Goal: Task Accomplishment & Management: Use online tool/utility

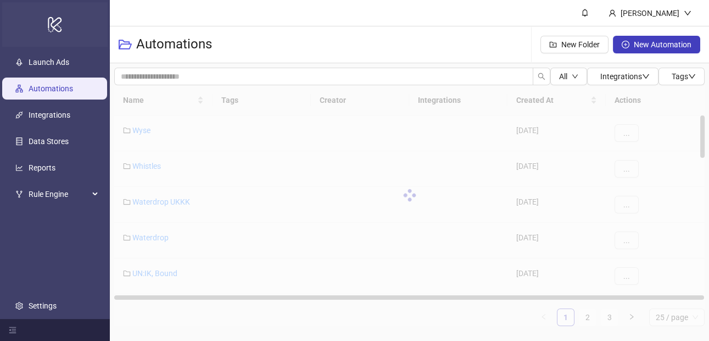
click at [53, 43] on div "logo/logo-mobile" at bounding box center [55, 24] width 106 height 45
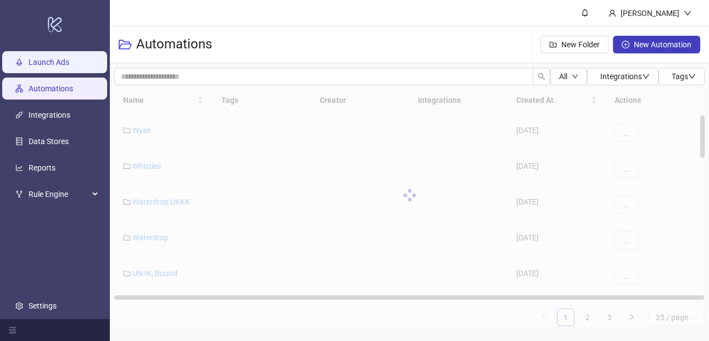
click at [53, 58] on link "Launch Ads" at bounding box center [49, 62] width 41 height 9
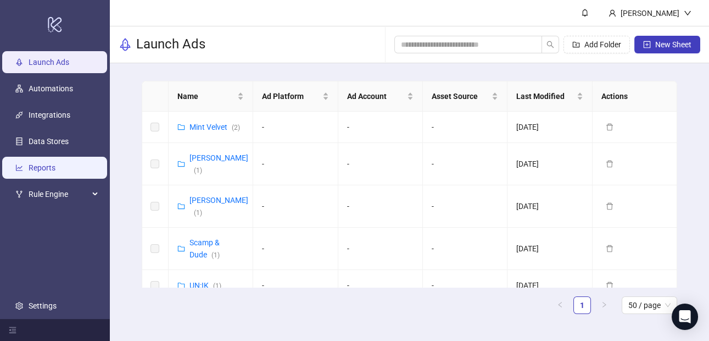
click at [56, 164] on link "Reports" at bounding box center [42, 167] width 27 height 9
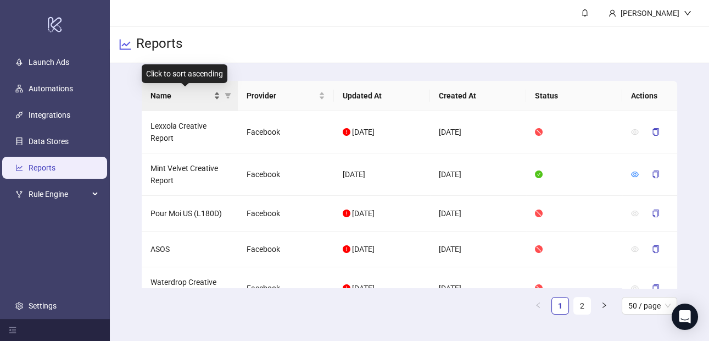
click at [179, 90] on span "Name" at bounding box center [181, 96] width 61 height 12
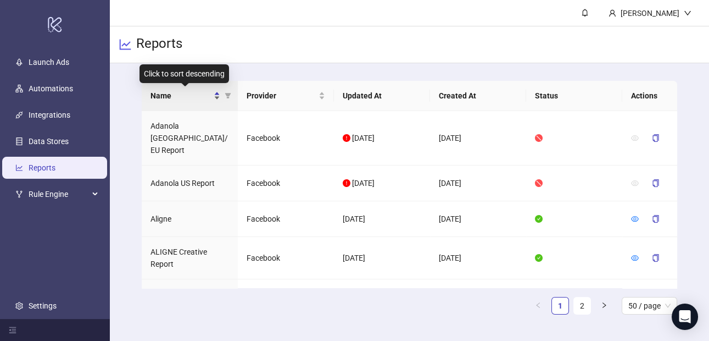
click at [179, 90] on span "Name" at bounding box center [181, 96] width 61 height 12
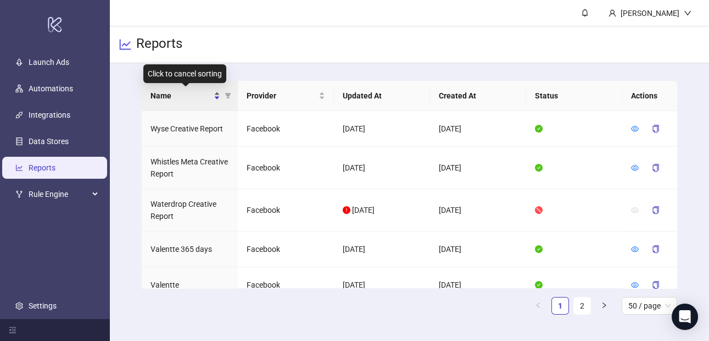
click at [179, 90] on span "Name" at bounding box center [181, 96] width 61 height 12
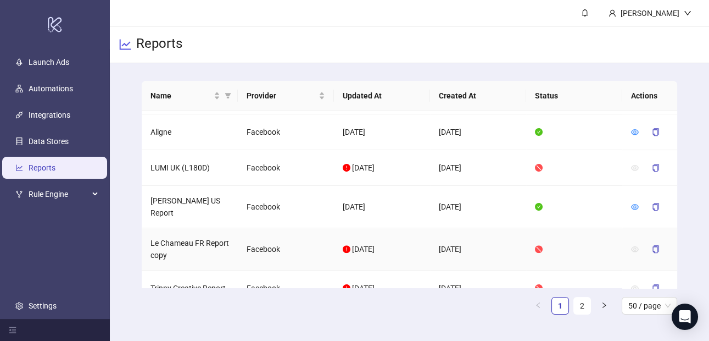
scroll to position [1819, 0]
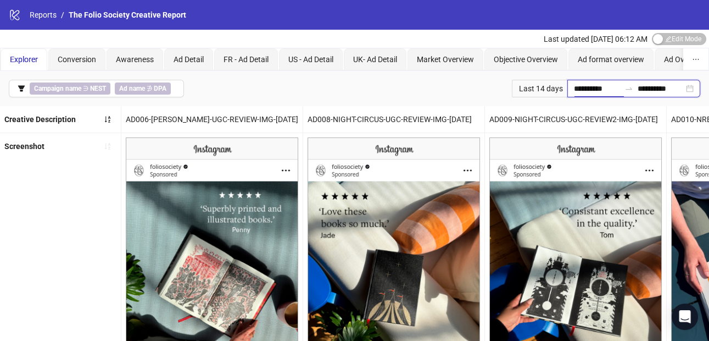
click at [587, 92] on input "**********" at bounding box center [597, 88] width 46 height 12
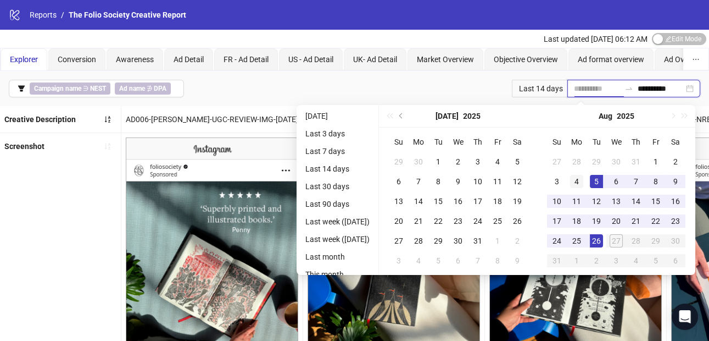
type input "**********"
click at [584, 180] on div "4" at bounding box center [576, 181] width 13 height 13
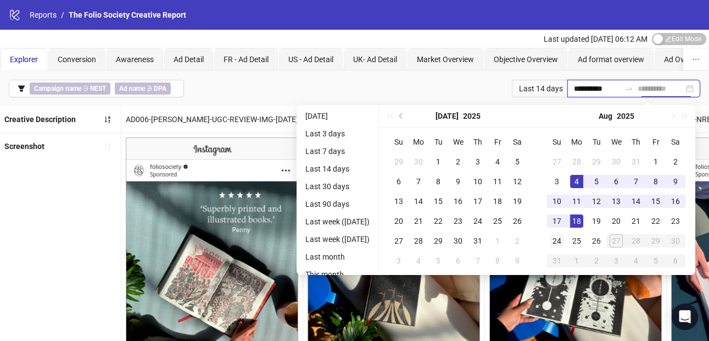
type input "**********"
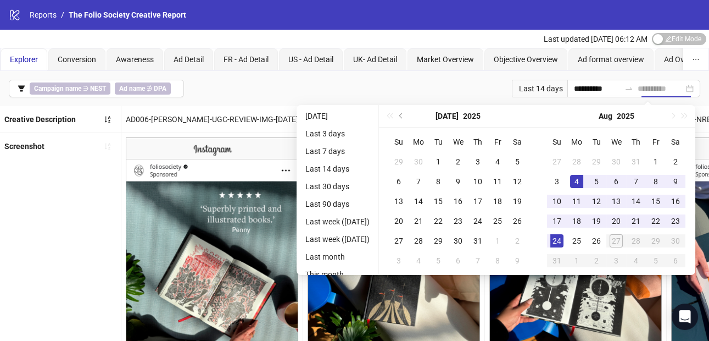
click at [563, 239] on div "24" at bounding box center [557, 240] width 13 height 13
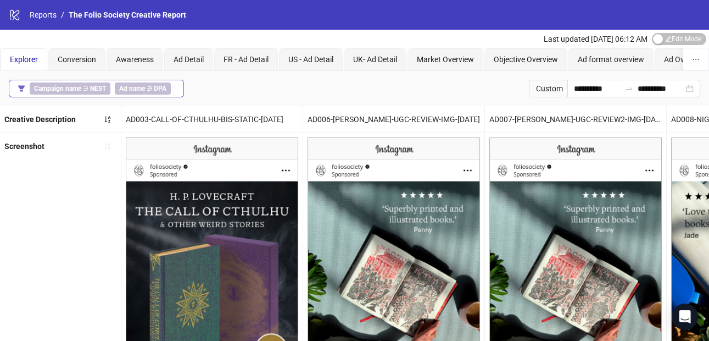
click at [78, 95] on button "Campaign name ∋ NEST Ad name ∌ DPA" at bounding box center [96, 89] width 175 height 18
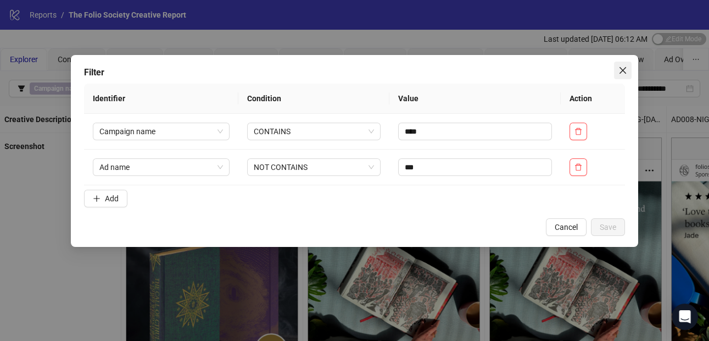
click at [625, 73] on icon "close" at bounding box center [623, 70] width 7 height 7
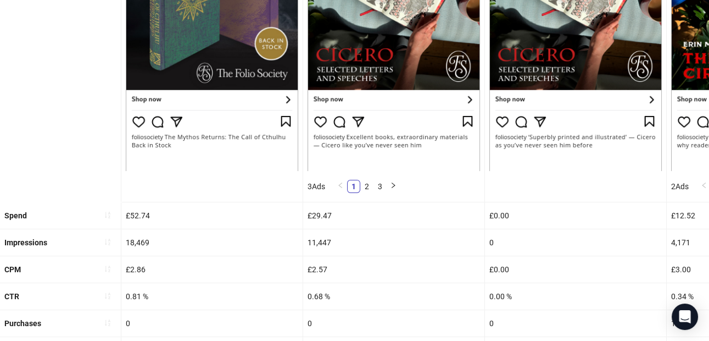
scroll to position [332, 0]
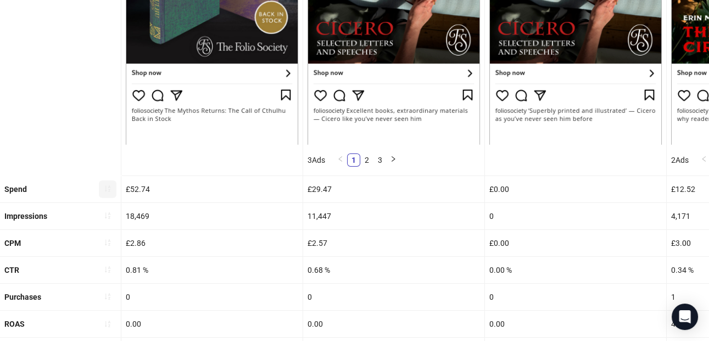
click at [107, 190] on icon "sort-ascending" at bounding box center [108, 189] width 8 height 8
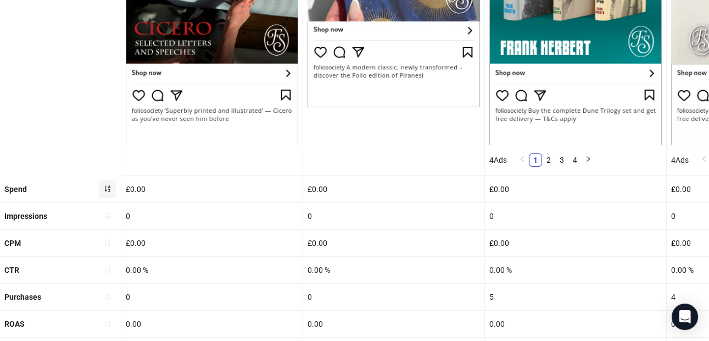
click at [107, 190] on icon "sort-ascending" at bounding box center [108, 189] width 8 height 8
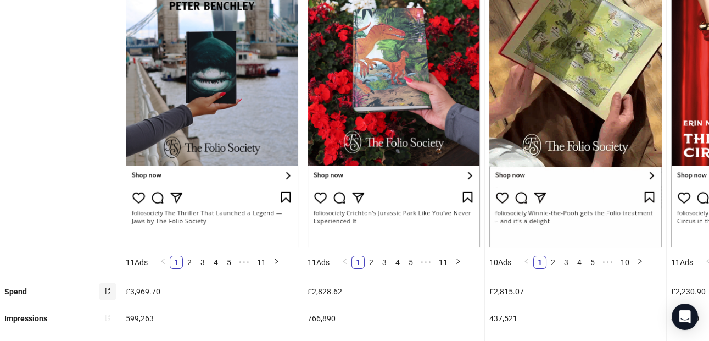
scroll to position [235, 0]
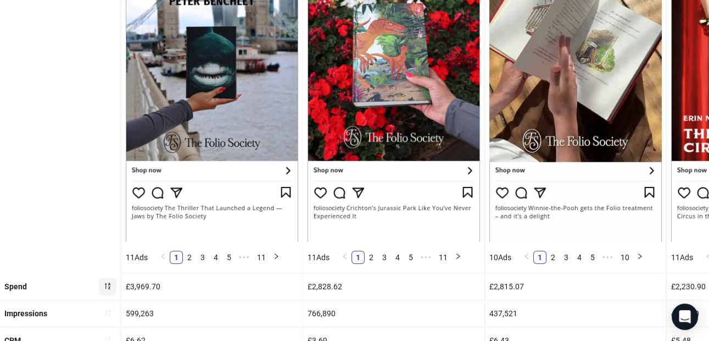
click at [397, 104] on img at bounding box center [394, 71] width 173 height 339
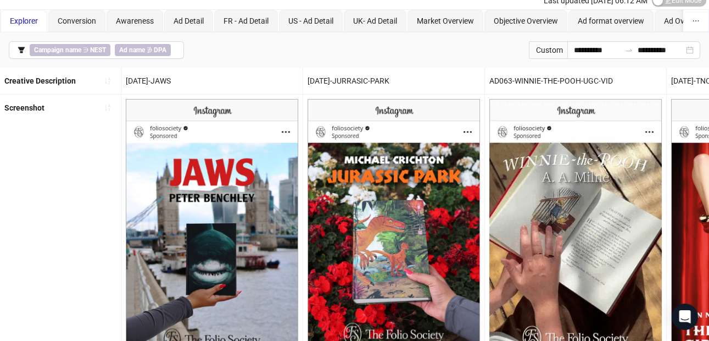
scroll to position [0, 0]
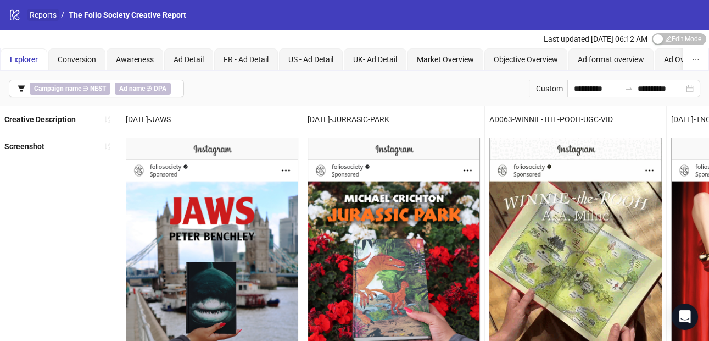
click at [31, 15] on link "Reports" at bounding box center [42, 15] width 31 height 12
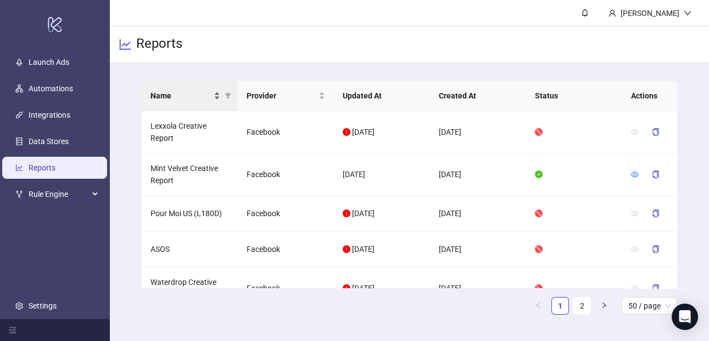
click at [182, 91] on span "Name" at bounding box center [181, 96] width 61 height 12
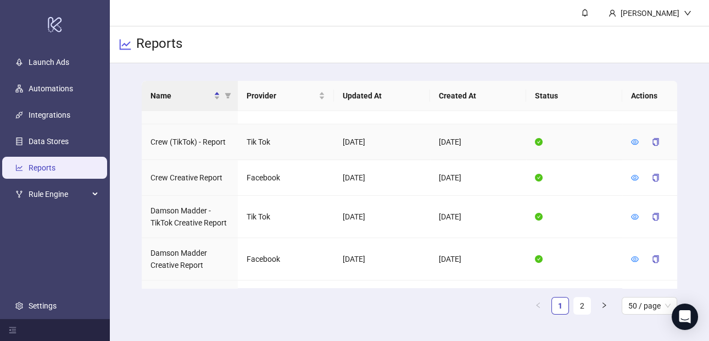
scroll to position [917, 0]
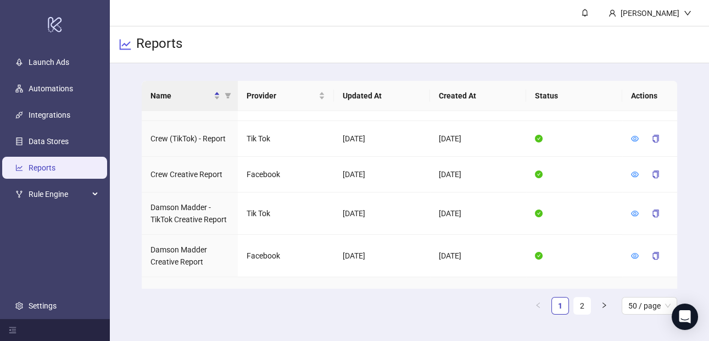
click at [634, 291] on icon "eye" at bounding box center [635, 295] width 8 height 8
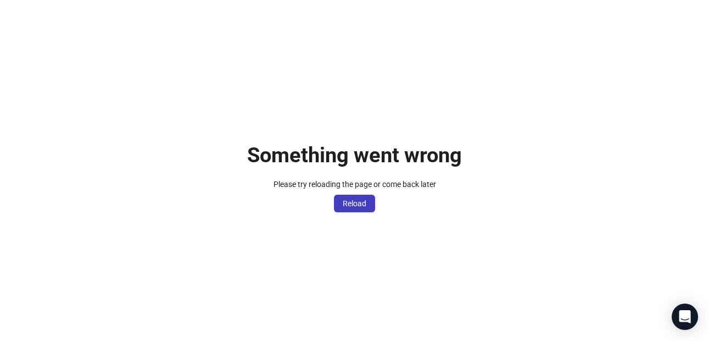
click at [353, 213] on div "Something went wrong Please try reloading the page or come back later Reload" at bounding box center [354, 170] width 709 height 341
click at [349, 208] on span "Reload" at bounding box center [355, 203] width 24 height 9
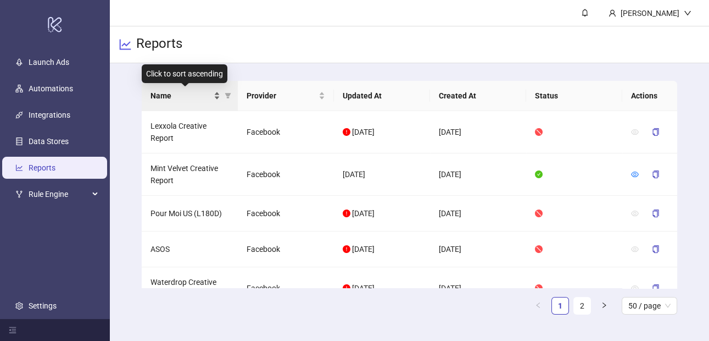
click at [204, 96] on span "Name" at bounding box center [181, 96] width 61 height 12
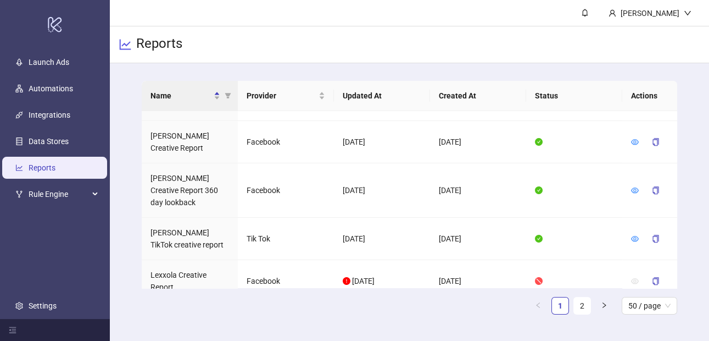
scroll to position [1750, 0]
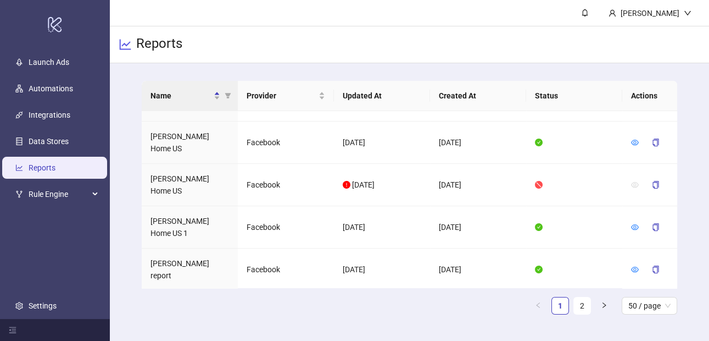
click at [184, 104] on th "Name" at bounding box center [190, 96] width 96 height 30
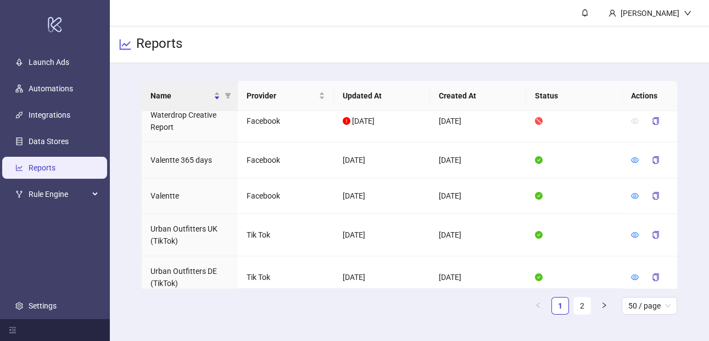
scroll to position [0, 0]
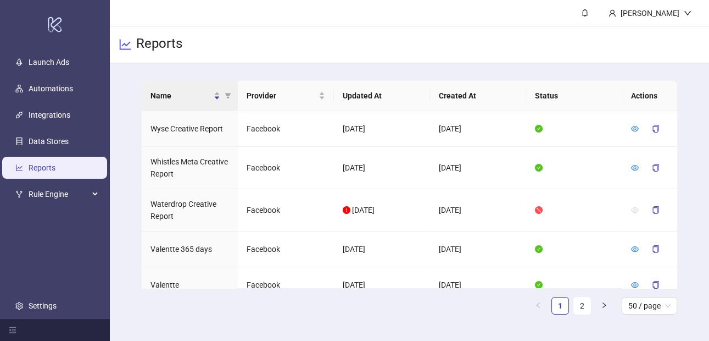
click at [184, 104] on th "Name" at bounding box center [190, 96] width 96 height 30
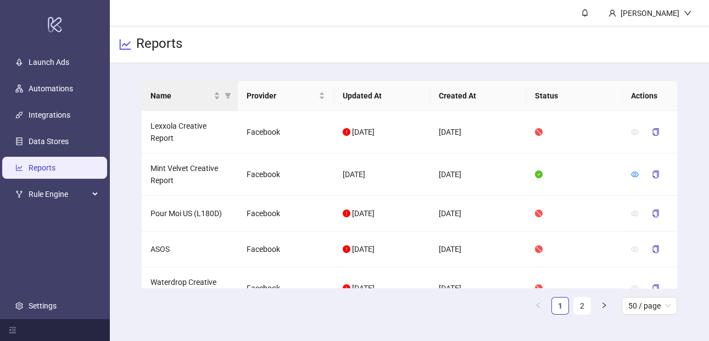
click at [184, 104] on th "Name" at bounding box center [190, 96] width 96 height 30
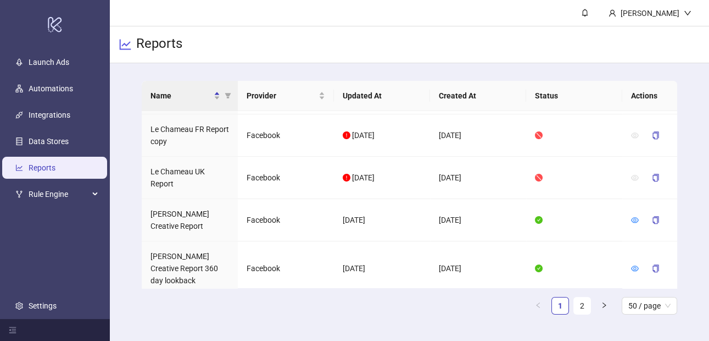
scroll to position [1750, 0]
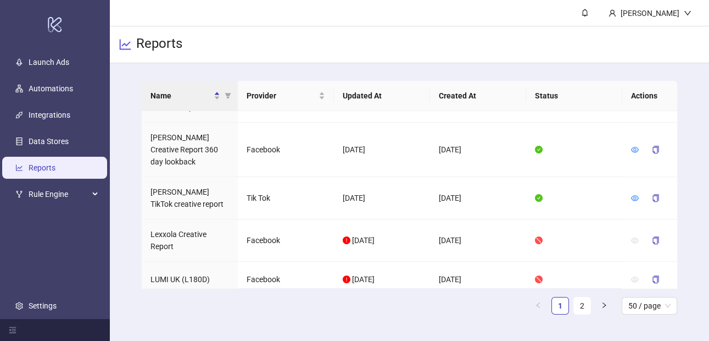
click at [596, 302] on button "button" at bounding box center [605, 306] width 18 height 18
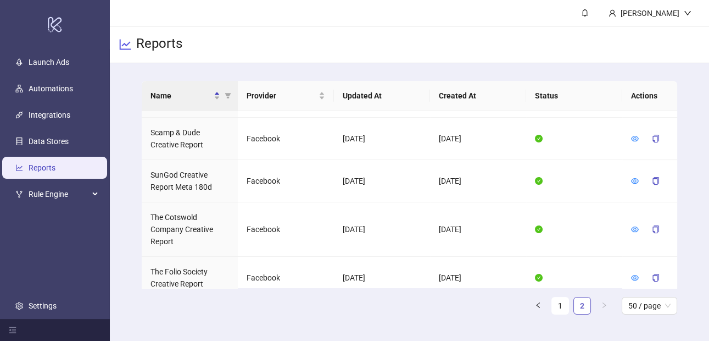
scroll to position [72, 0]
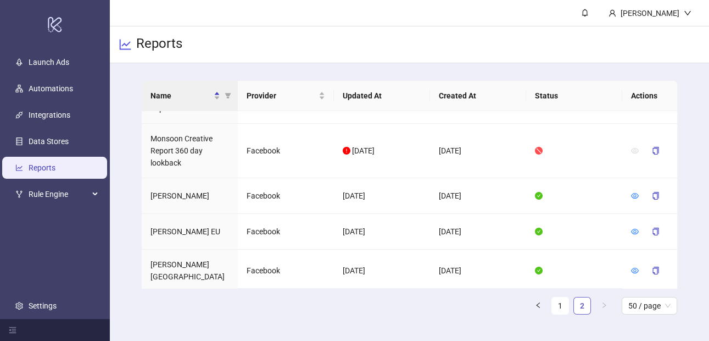
click at [584, 303] on link "2" at bounding box center [582, 305] width 16 height 16
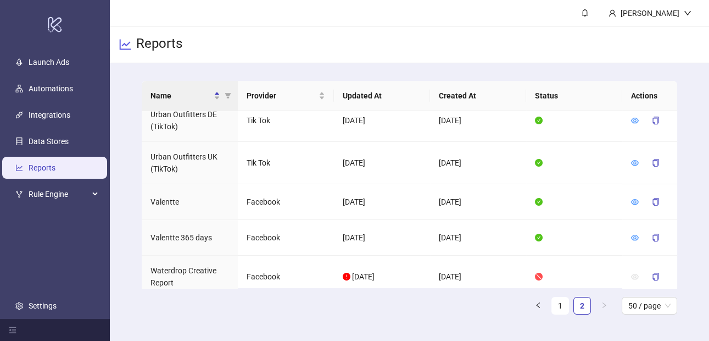
scroll to position [1644, 0]
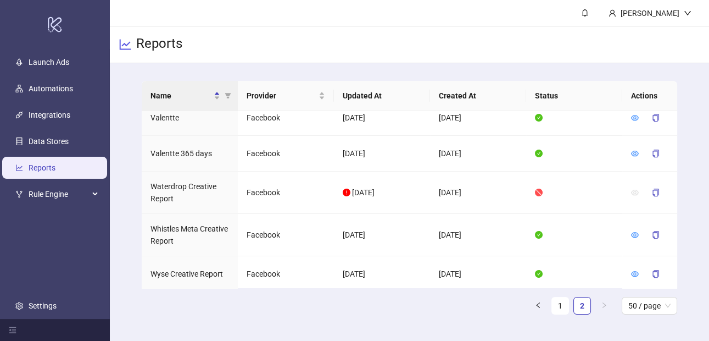
click at [542, 307] on button "button" at bounding box center [539, 306] width 18 height 18
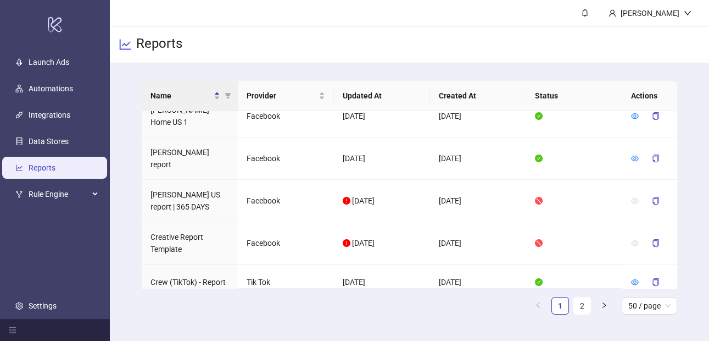
scroll to position [9, 0]
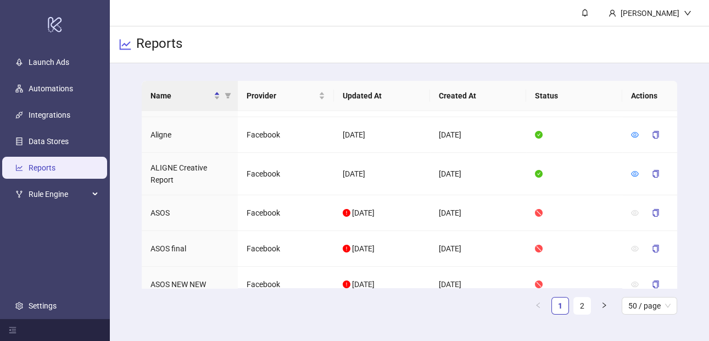
click at [548, 307] on ul "1 2 50 / page" at bounding box center [410, 306] width 536 height 18
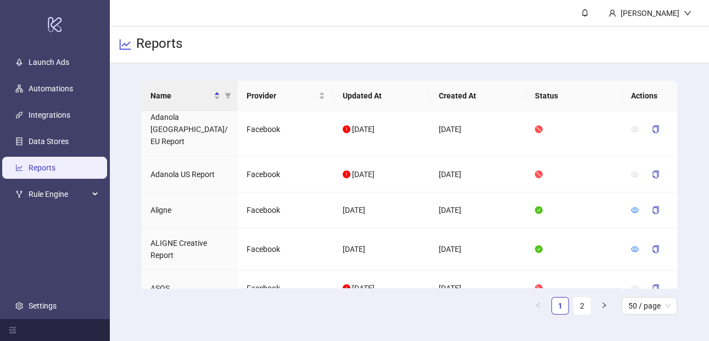
scroll to position [0, 0]
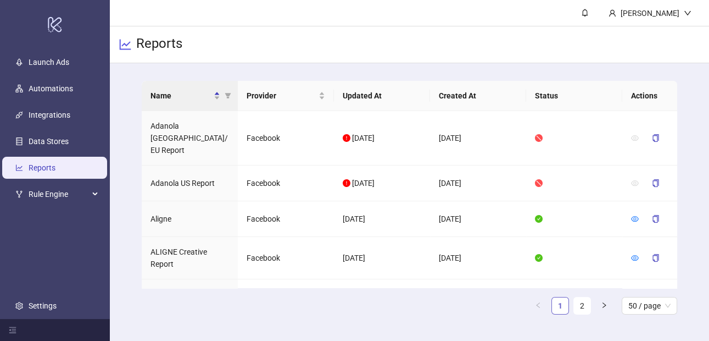
click at [558, 310] on link "1" at bounding box center [560, 305] width 16 height 16
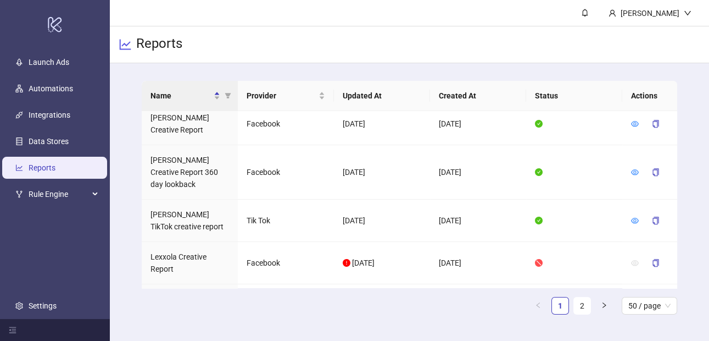
scroll to position [1750, 0]
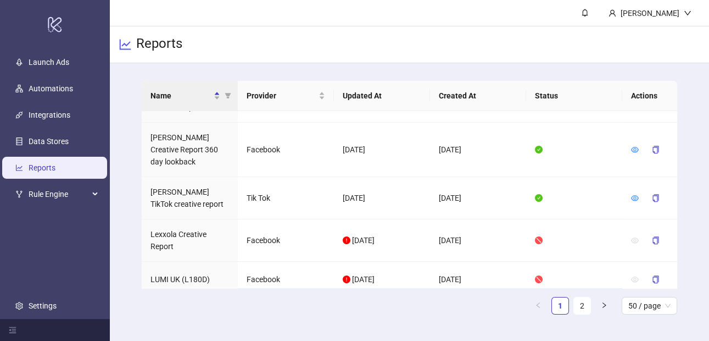
click at [192, 87] on th "Name" at bounding box center [190, 96] width 96 height 30
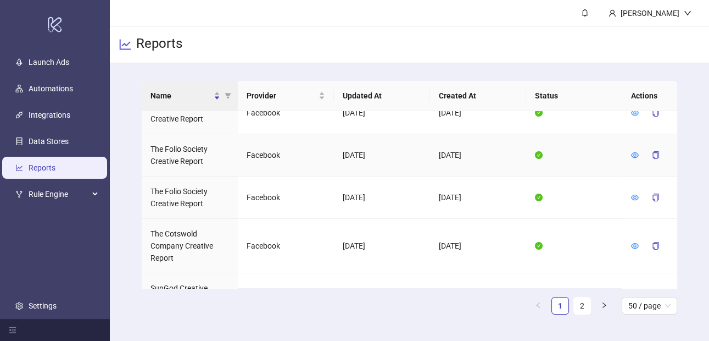
scroll to position [820, 0]
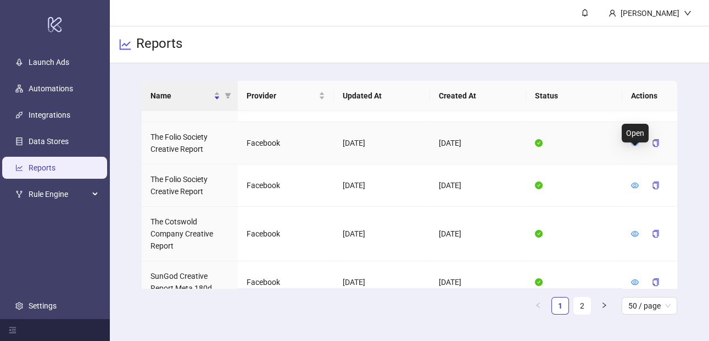
click at [635, 147] on icon "eye" at bounding box center [635, 143] width 8 height 8
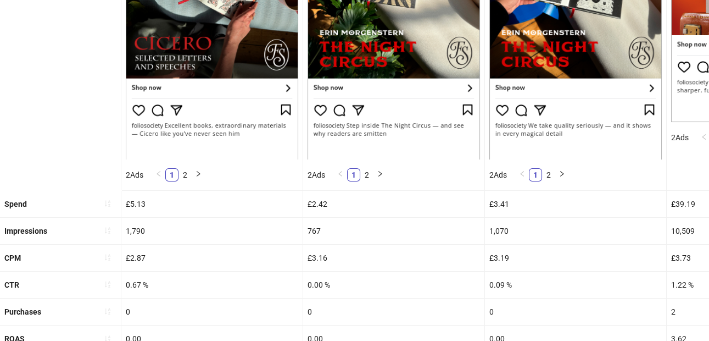
scroll to position [318, 0]
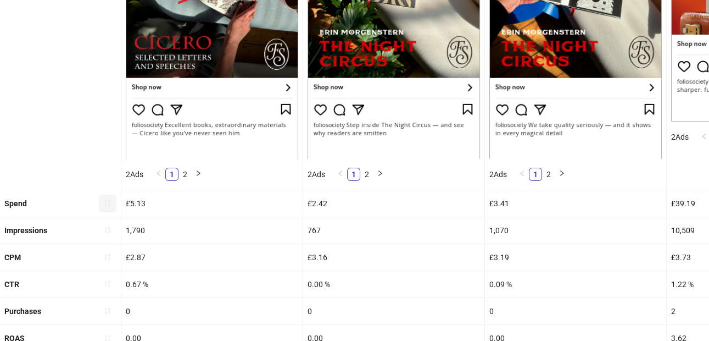
click at [108, 199] on icon "sort-ascending" at bounding box center [108, 203] width 8 height 8
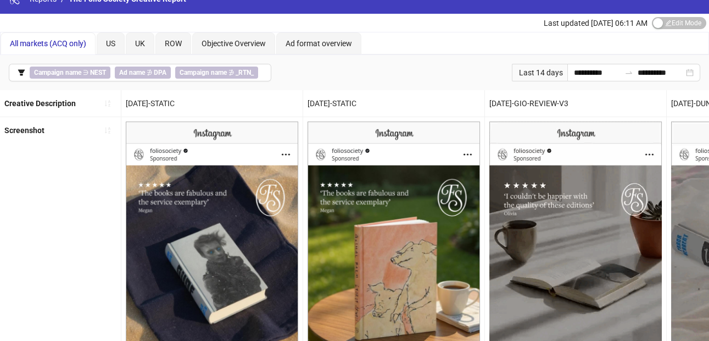
scroll to position [0, 0]
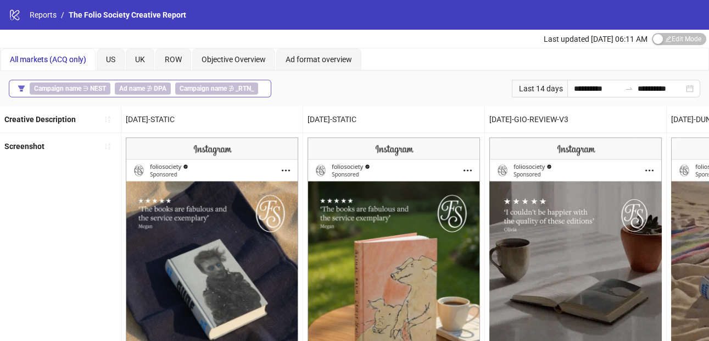
click at [260, 92] on button "Campaign name ∋ NEST Ad name ∌ DPA Campaign name ∌ _RTN_" at bounding box center [140, 89] width 263 height 18
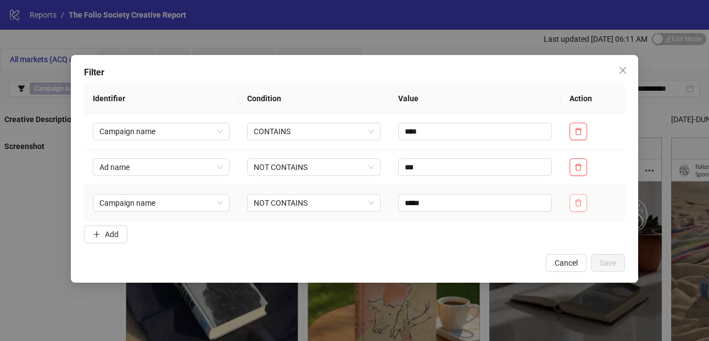
click at [580, 197] on button "button" at bounding box center [579, 203] width 18 height 18
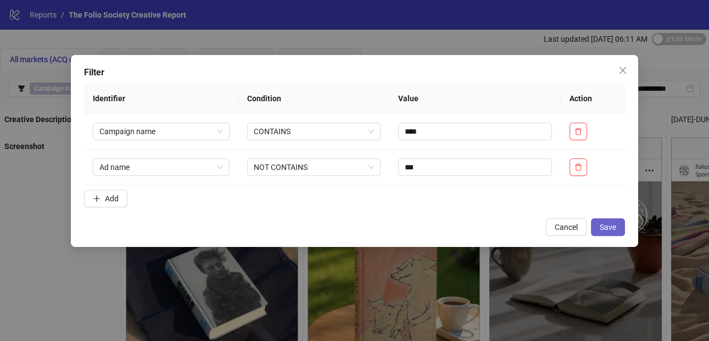
click at [599, 223] on button "Save" at bounding box center [608, 227] width 34 height 18
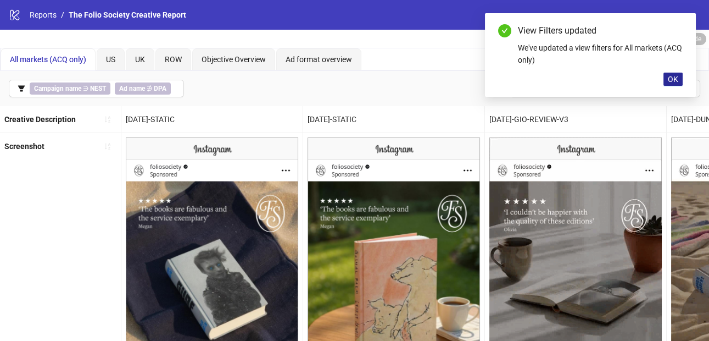
click at [669, 80] on span "OK" at bounding box center [673, 79] width 10 height 9
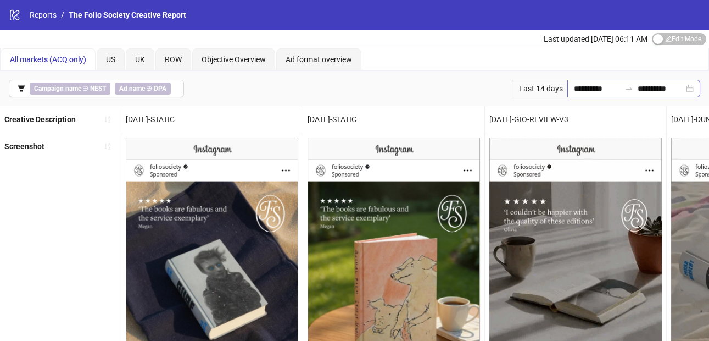
click at [690, 89] on div "**********" at bounding box center [634, 89] width 133 height 18
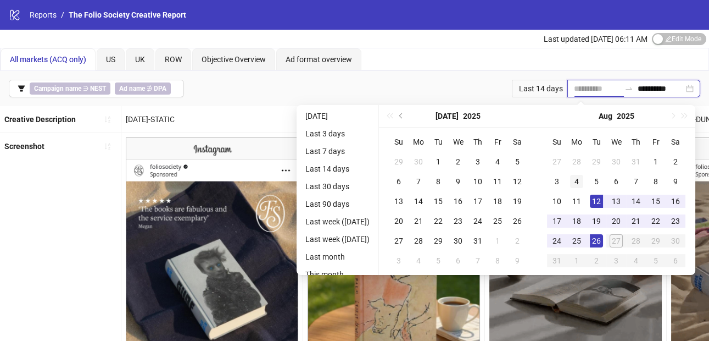
type input "**********"
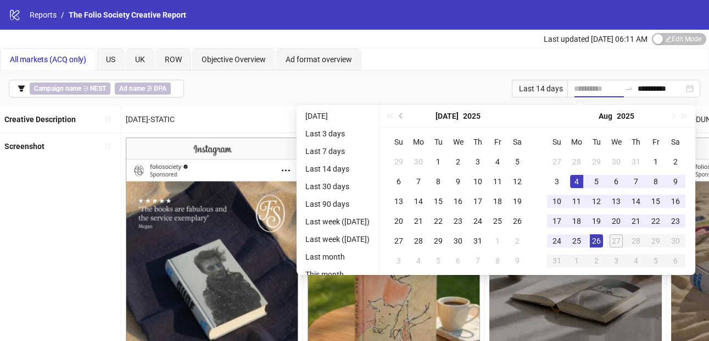
click at [583, 180] on div "4" at bounding box center [576, 181] width 13 height 13
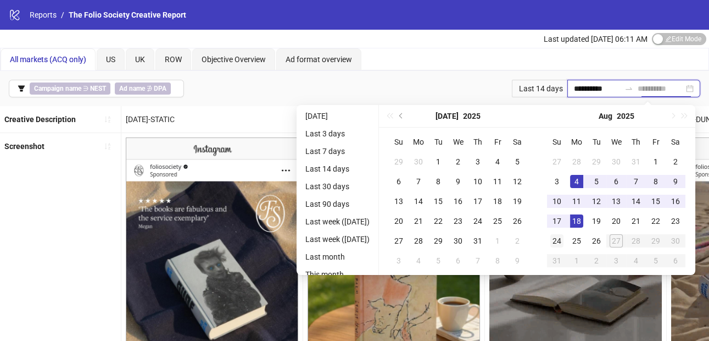
type input "**********"
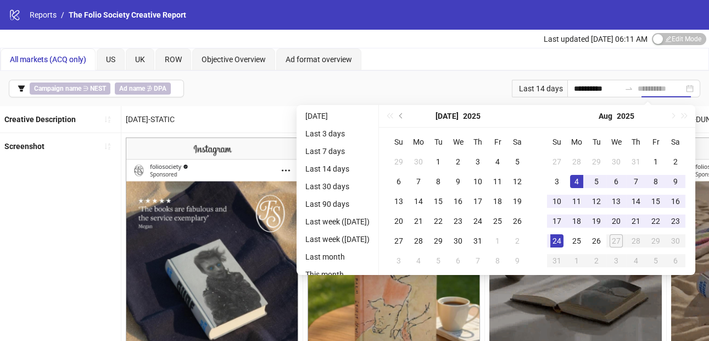
click at [558, 240] on div "24" at bounding box center [557, 240] width 13 height 13
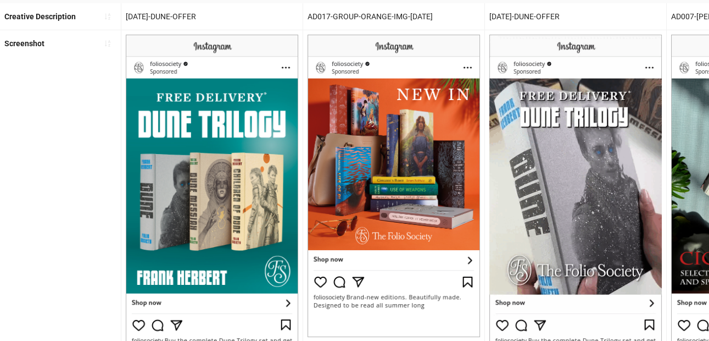
scroll to position [310, 0]
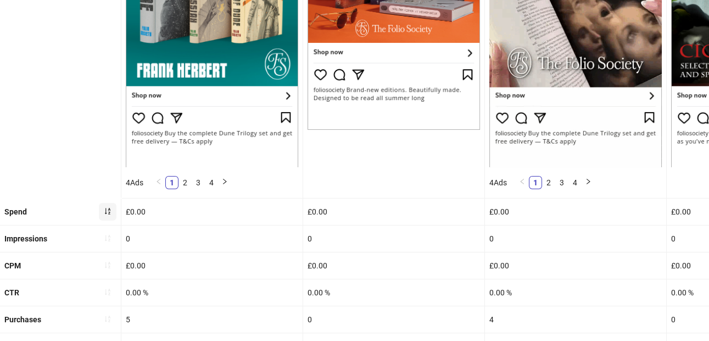
click at [110, 208] on icon "sort-ascending" at bounding box center [108, 211] width 8 height 8
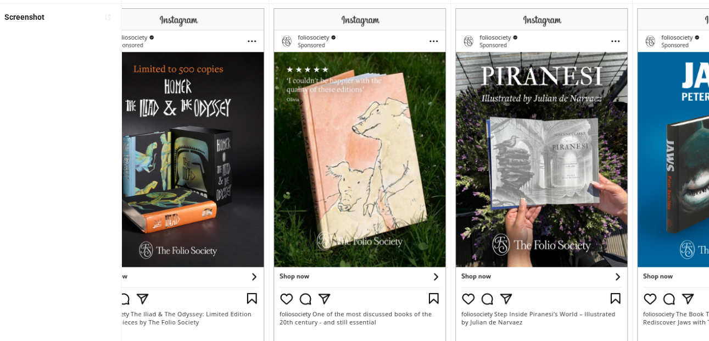
scroll to position [130, 0]
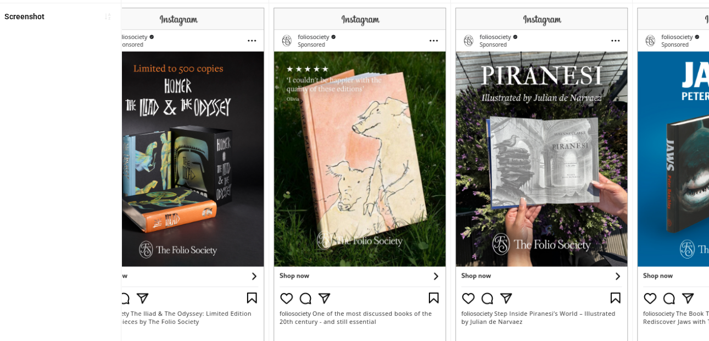
drag, startPoint x: 370, startPoint y: 156, endPoint x: 339, endPoint y: 157, distance: 31.4
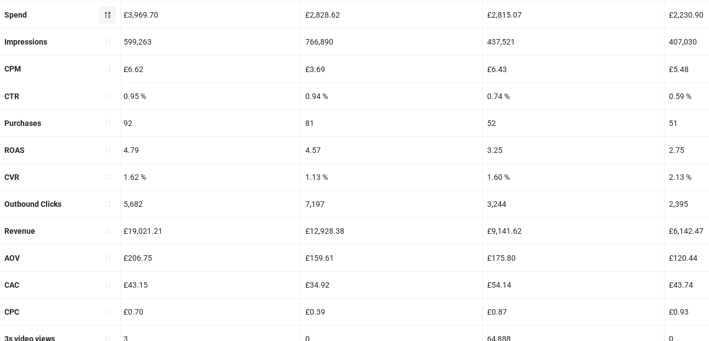
scroll to position [0, 0]
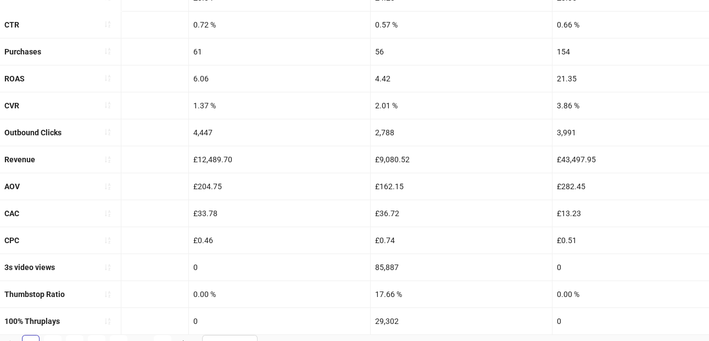
scroll to position [241, 0]
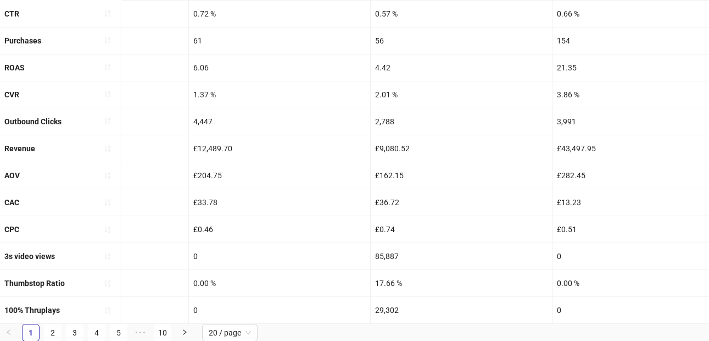
drag, startPoint x: 391, startPoint y: 170, endPoint x: 15, endPoint y: 124, distance: 378.2
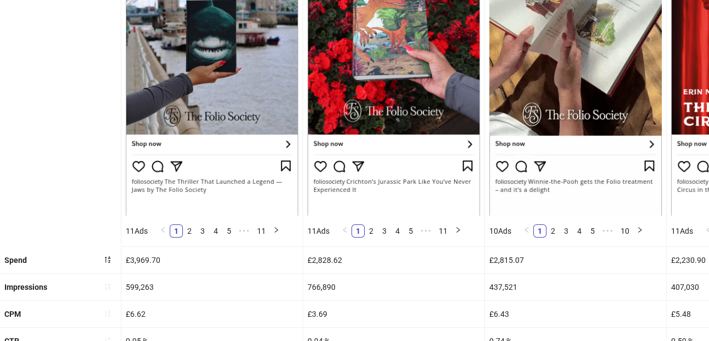
scroll to position [0, 0]
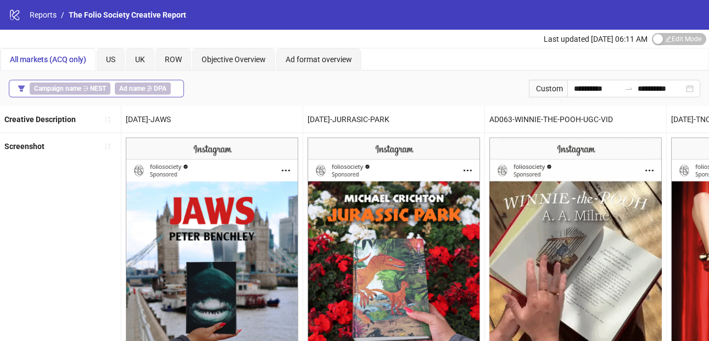
click at [166, 86] on span "Ad name ∌ DPA" at bounding box center [143, 88] width 56 height 12
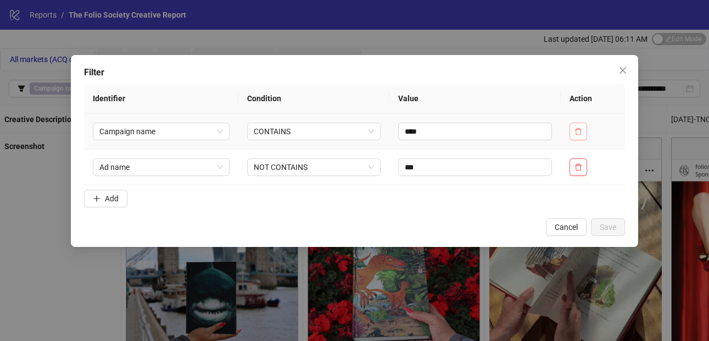
click at [582, 131] on icon "delete" at bounding box center [578, 130] width 7 height 7
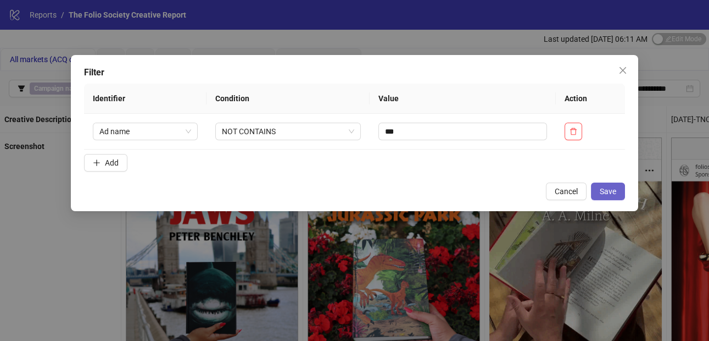
click at [610, 189] on span "Save" at bounding box center [608, 191] width 16 height 9
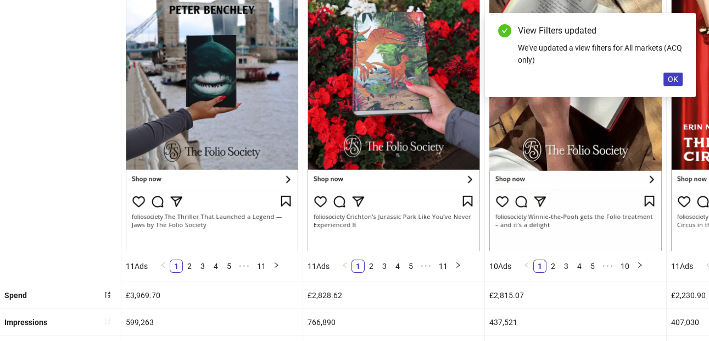
scroll to position [229, 0]
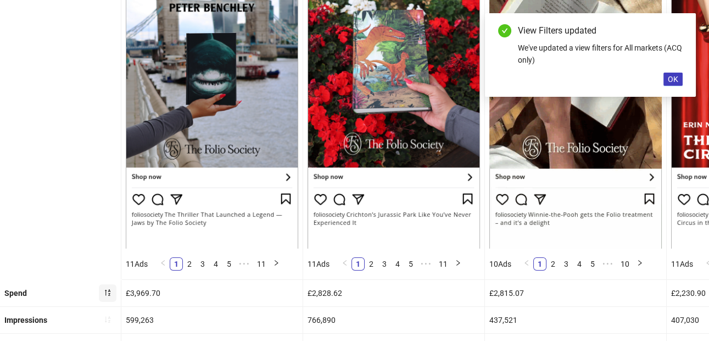
click at [108, 285] on button "button" at bounding box center [108, 293] width 18 height 18
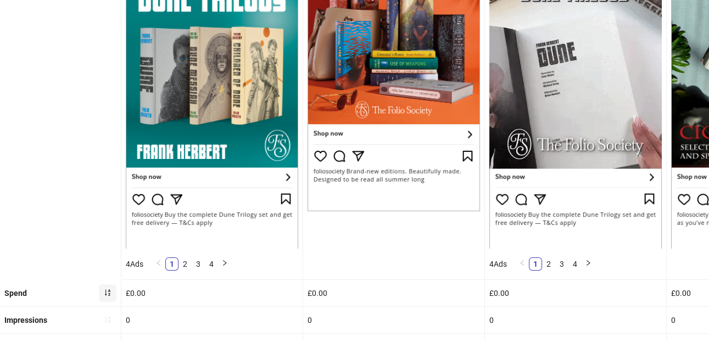
click at [108, 285] on button "button" at bounding box center [108, 293] width 18 height 18
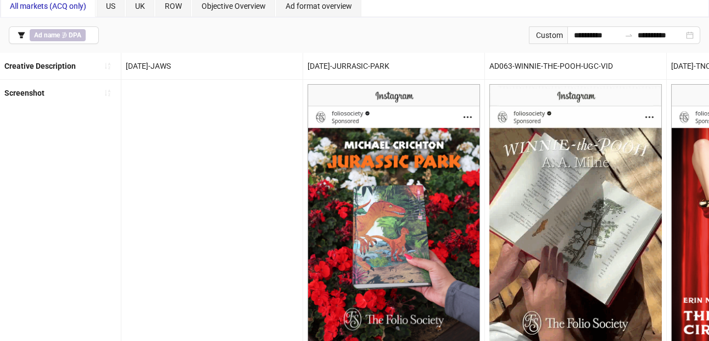
scroll to position [0, 0]
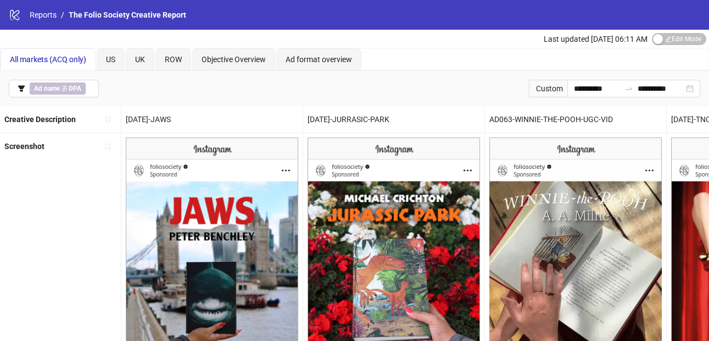
click at [538, 91] on div "Custom" at bounding box center [548, 89] width 38 height 18
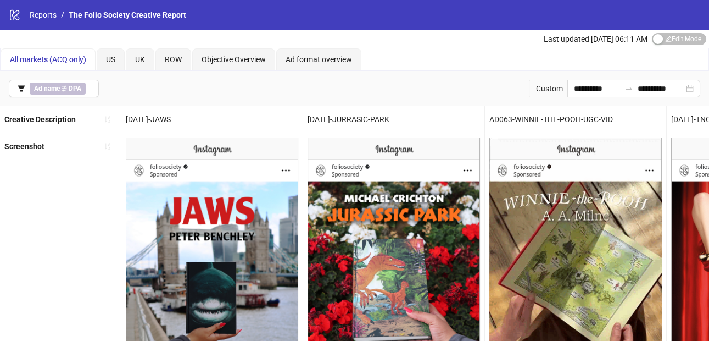
click at [679, 32] on div "Last updated Aug 27, 06:11 AM Edit Mode Edit Mode" at bounding box center [626, 39] width 165 height 18
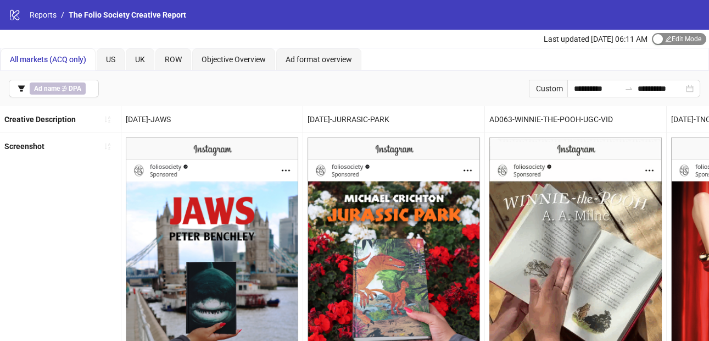
click at [679, 37] on span "Edit Mode Edit Mode" at bounding box center [679, 39] width 54 height 12
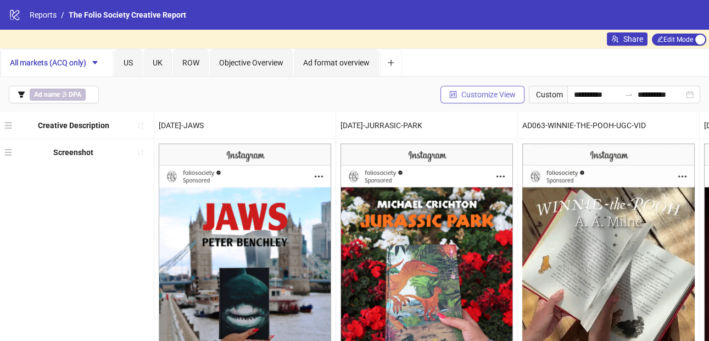
click at [484, 98] on span "Customize View" at bounding box center [489, 94] width 54 height 9
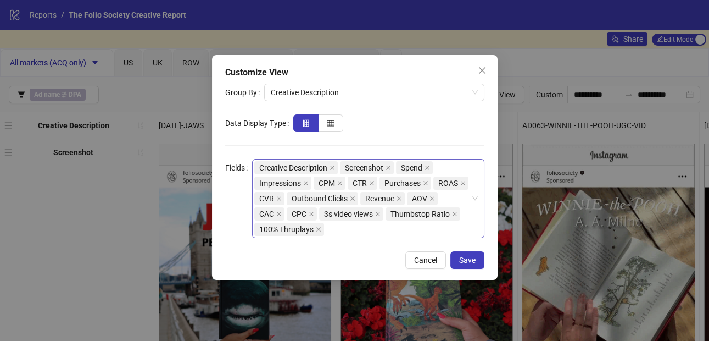
click at [417, 231] on div "Creative Description Screenshot Spend Impressions CPM CTR Purchases ROAS CVR Ou…" at bounding box center [362, 198] width 217 height 77
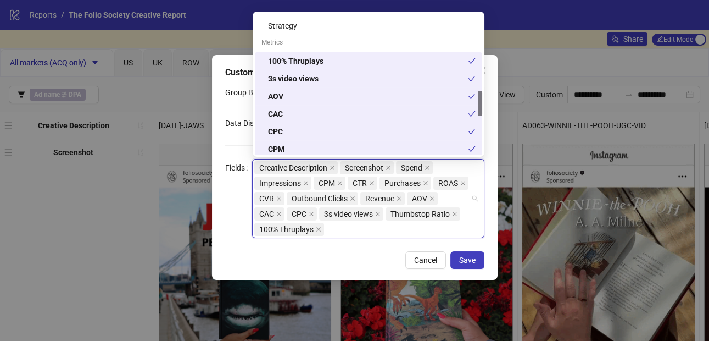
scroll to position [423, 0]
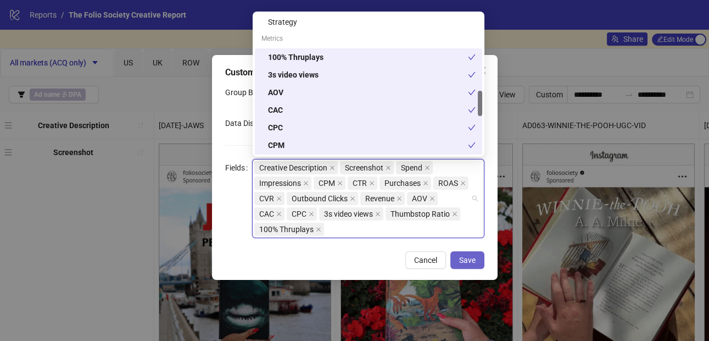
click at [467, 258] on span "Save" at bounding box center [467, 260] width 16 height 9
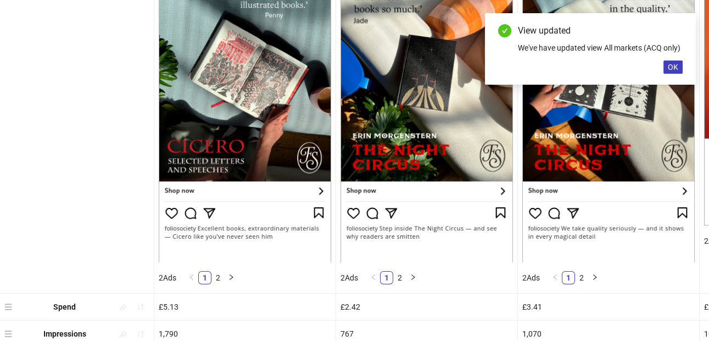
scroll to position [283, 0]
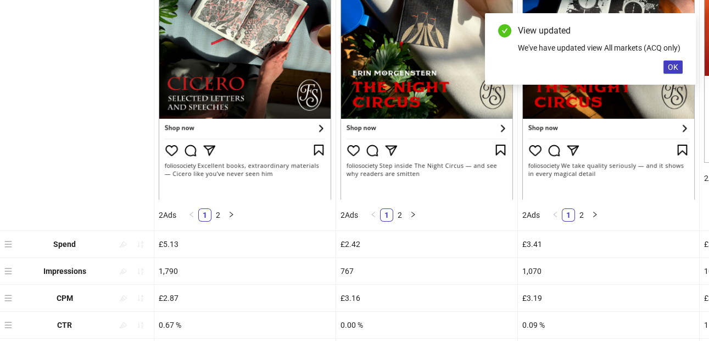
click at [108, 241] on div "Spend" at bounding box center [77, 244] width 154 height 26
click at [143, 245] on icon "sort-ascending" at bounding box center [141, 244] width 8 height 8
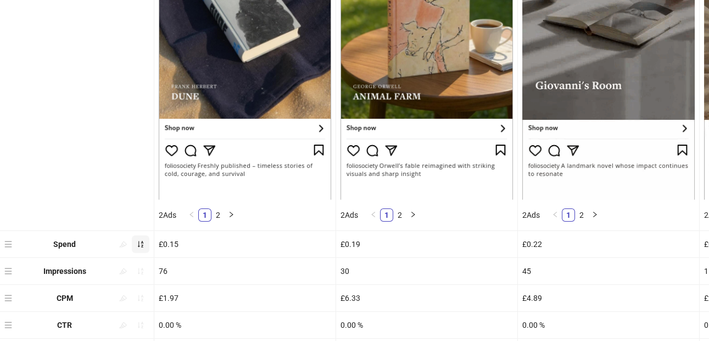
click at [142, 243] on icon "sort-ascending" at bounding box center [141, 244] width 8 height 8
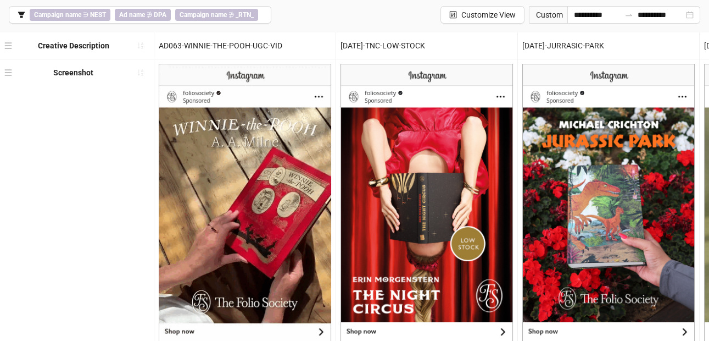
scroll to position [0, 0]
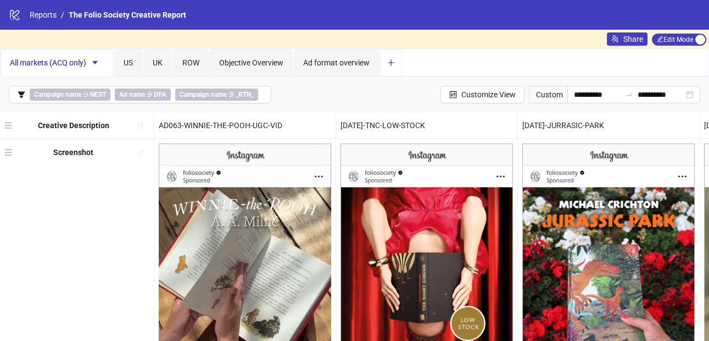
click at [265, 92] on button "Campaign name ∋ NEST Ad name ∌ DPA Campaign name ∌ _RTN_" at bounding box center [140, 95] width 263 height 18
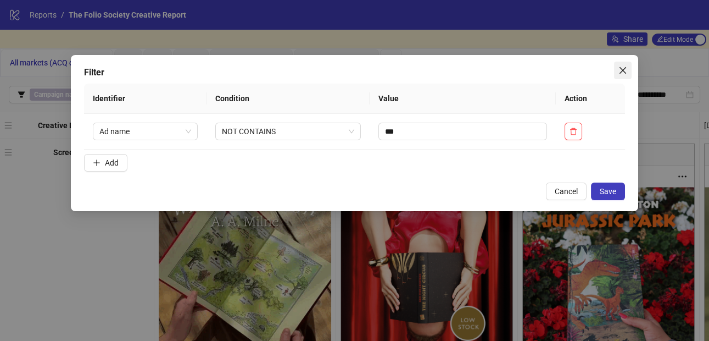
click at [620, 74] on icon "close" at bounding box center [623, 70] width 9 height 9
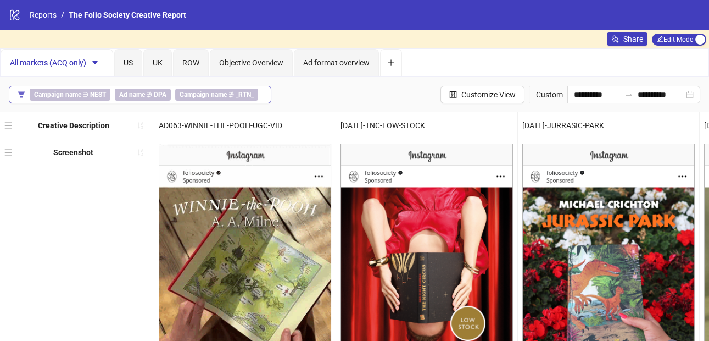
click at [25, 91] on icon "filter" at bounding box center [22, 95] width 8 height 8
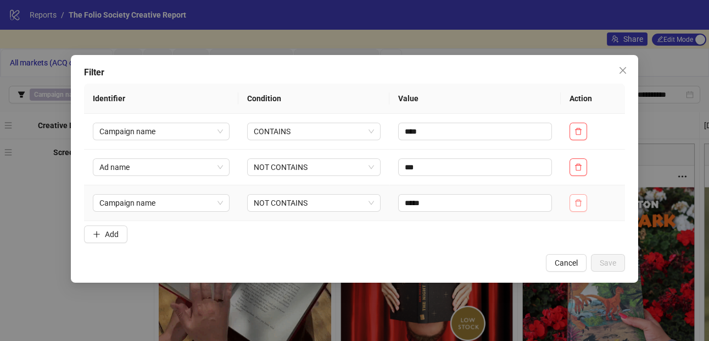
click at [576, 201] on icon "delete" at bounding box center [579, 203] width 8 height 8
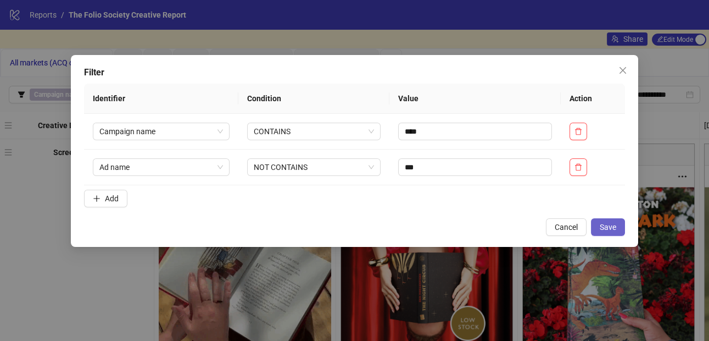
click at [601, 230] on span "Save" at bounding box center [608, 227] width 16 height 9
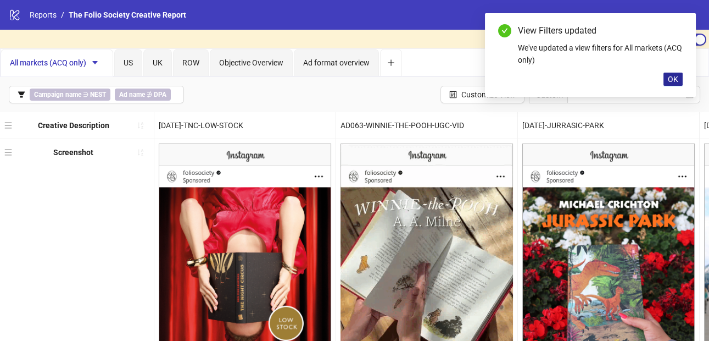
click at [679, 79] on button "OK" at bounding box center [673, 79] width 19 height 13
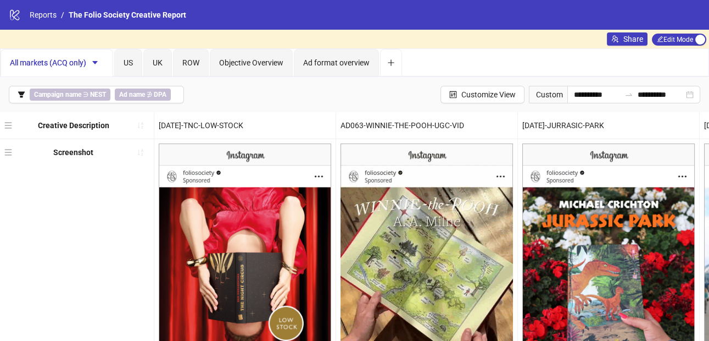
click at [689, 32] on div "Share Edit Mode Edit Mode" at bounding box center [658, 39] width 102 height 19
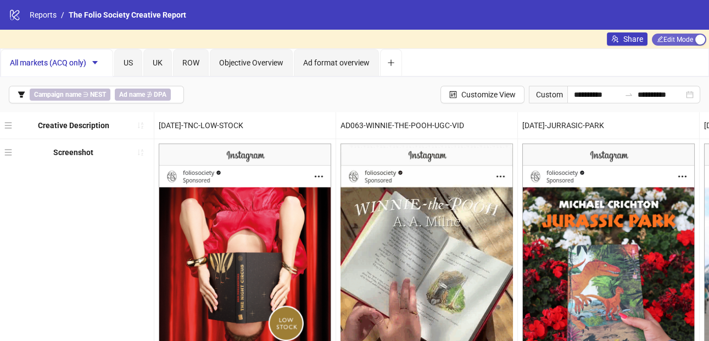
click at [690, 38] on span "Edit Mode Edit Mode" at bounding box center [679, 40] width 54 height 12
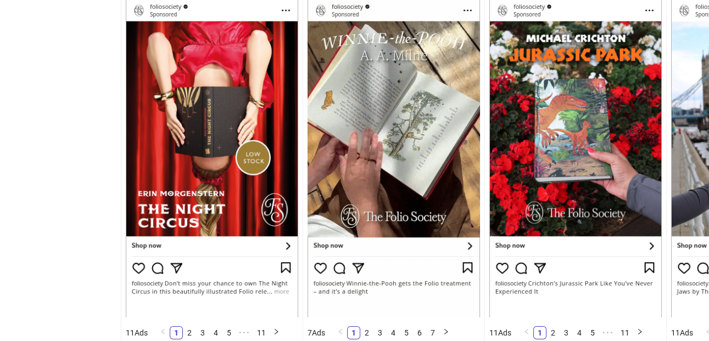
scroll to position [195, 0]
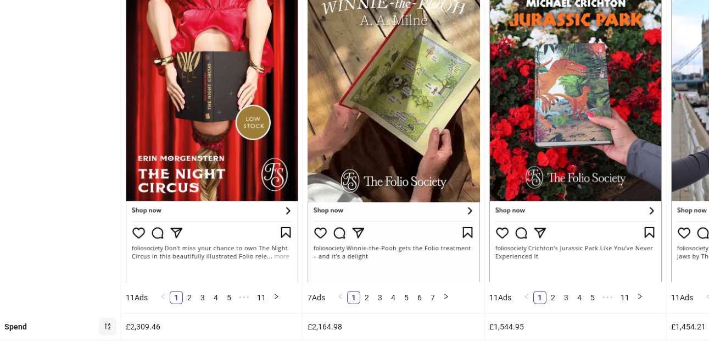
click at [96, 320] on div "Spend" at bounding box center [60, 326] width 121 height 26
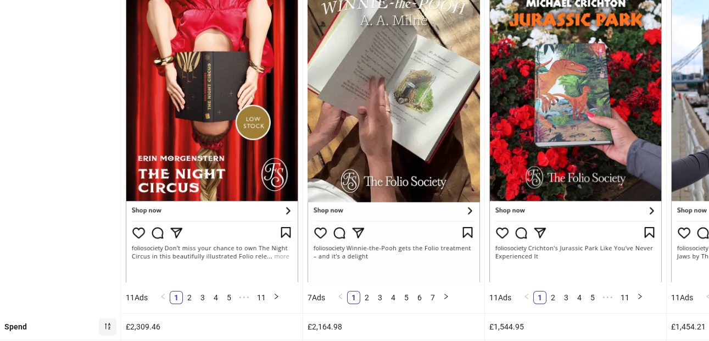
click at [106, 322] on icon "sort-descending" at bounding box center [108, 326] width 8 height 8
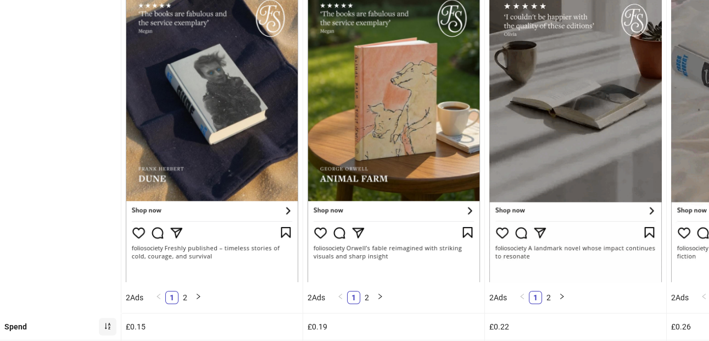
click at [106, 322] on icon "sort-ascending" at bounding box center [108, 326] width 8 height 8
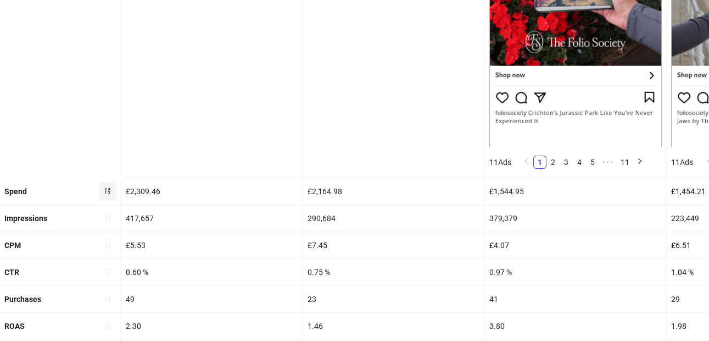
scroll to position [0, 0]
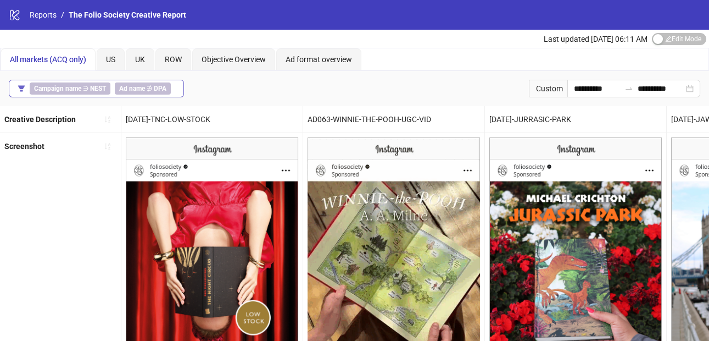
click at [175, 87] on button "Campaign name ∋ NEST Ad name ∌ DPA" at bounding box center [96, 89] width 175 height 18
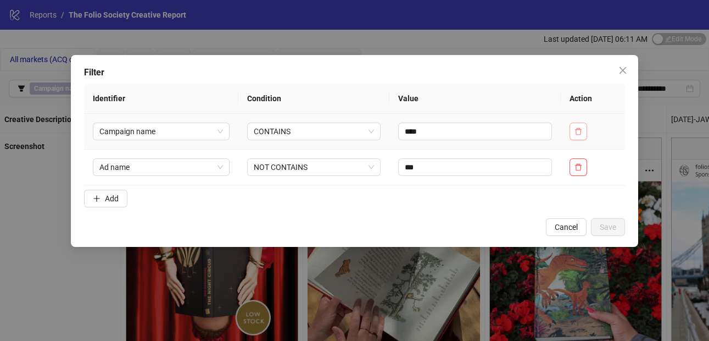
click at [583, 133] on icon "delete" at bounding box center [579, 131] width 8 height 8
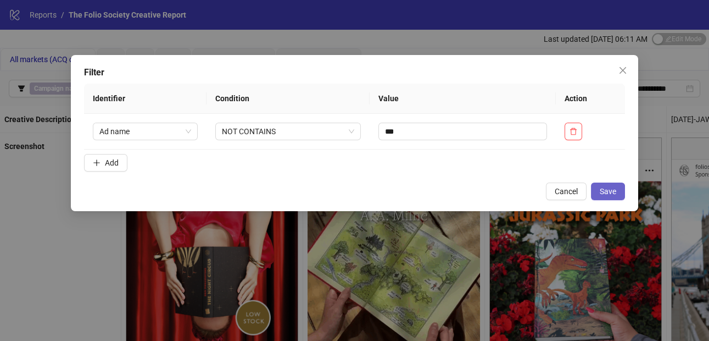
click at [604, 192] on span "Save" at bounding box center [608, 191] width 16 height 9
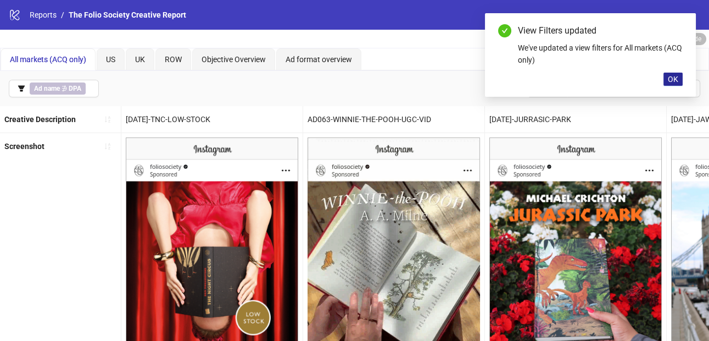
click at [668, 83] on span "OK" at bounding box center [673, 79] width 10 height 9
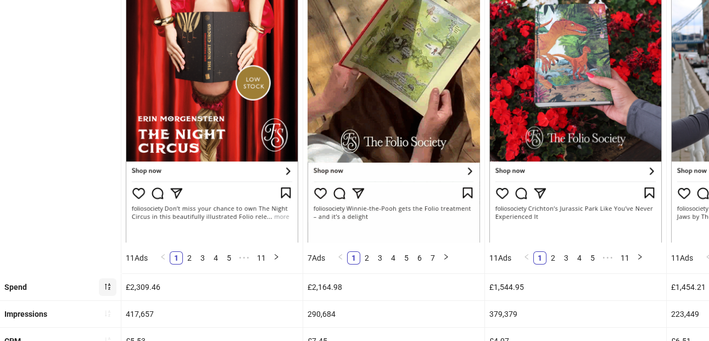
scroll to position [234, 0]
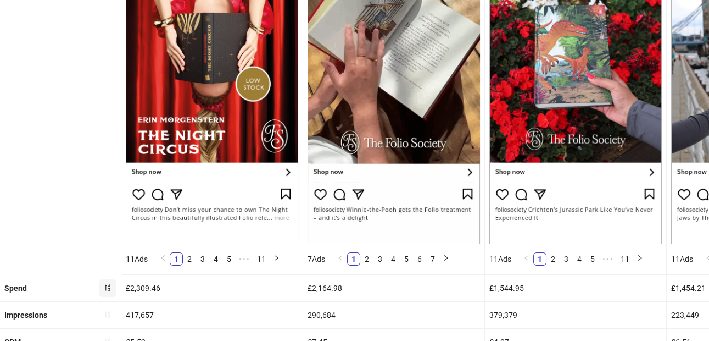
click at [71, 286] on div "Spend" at bounding box center [60, 288] width 121 height 26
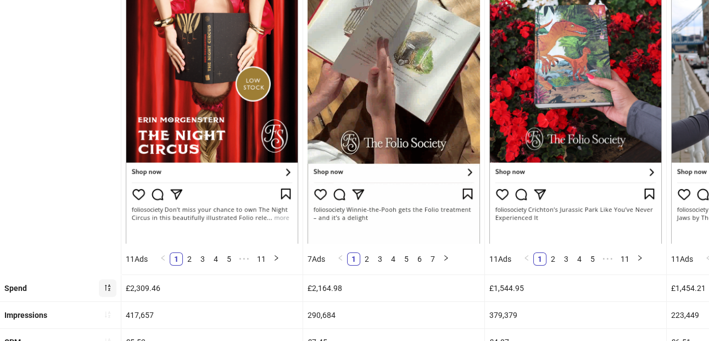
click at [98, 286] on div "Spend" at bounding box center [60, 288] width 121 height 26
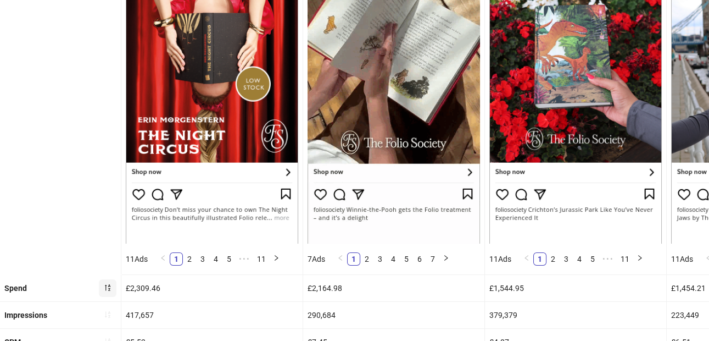
click at [104, 286] on icon "sort-descending" at bounding box center [108, 288] width 8 height 8
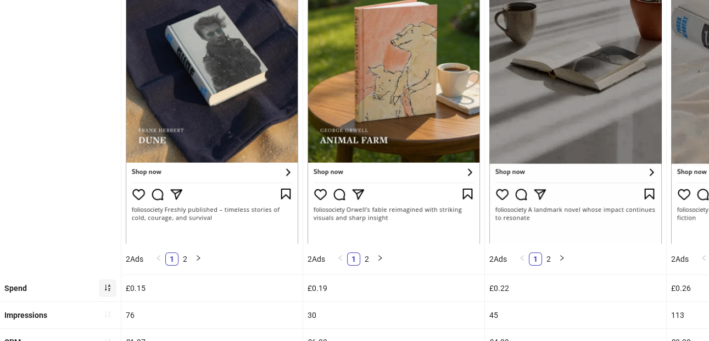
click at [107, 280] on button "button" at bounding box center [108, 288] width 18 height 18
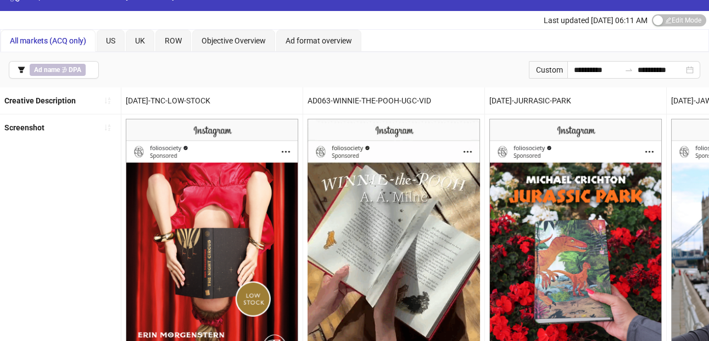
scroll to position [0, 0]
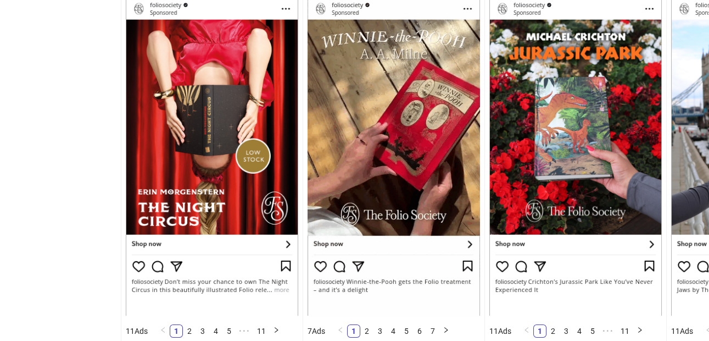
scroll to position [227, 0]
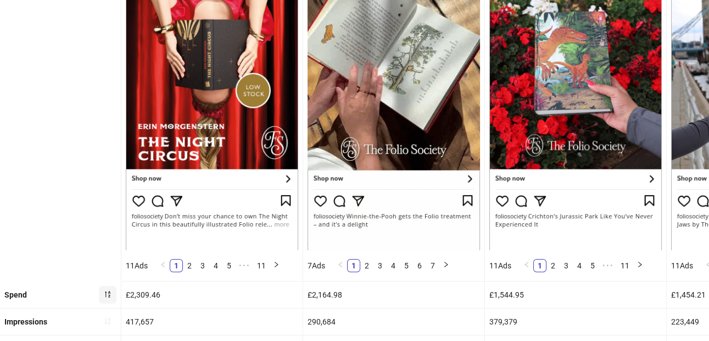
click at [110, 295] on icon "sort-descending" at bounding box center [108, 294] width 8 height 8
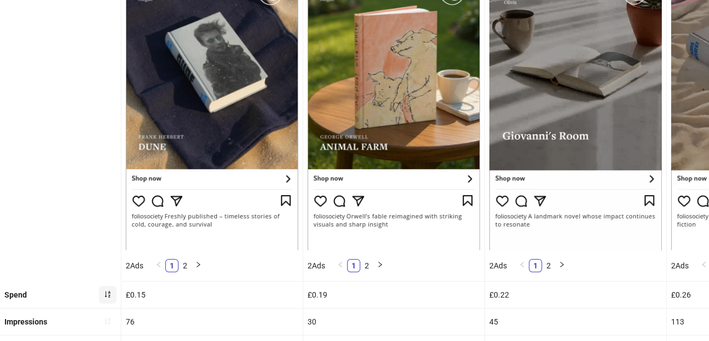
click at [110, 295] on icon "sort-ascending" at bounding box center [108, 294] width 8 height 8
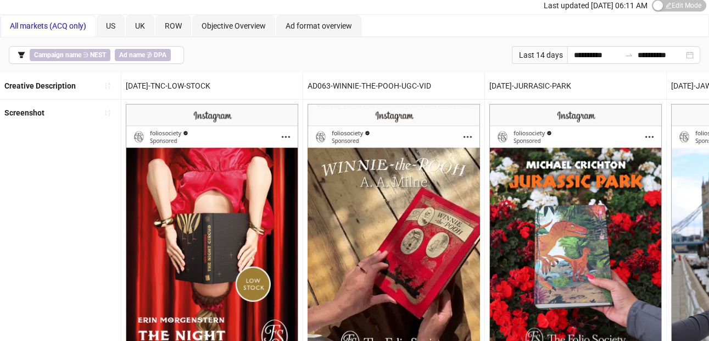
scroll to position [0, 0]
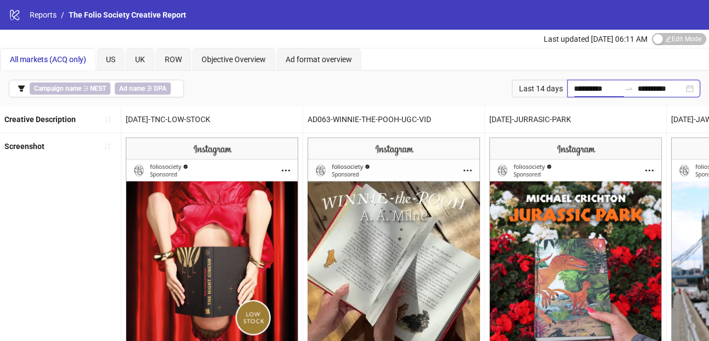
click at [581, 92] on input "**********" at bounding box center [597, 88] width 46 height 12
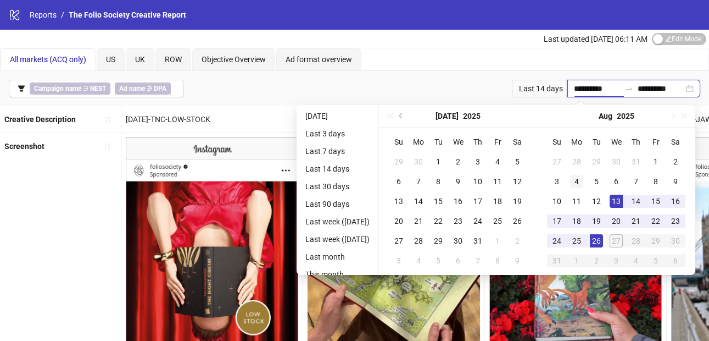
type input "**********"
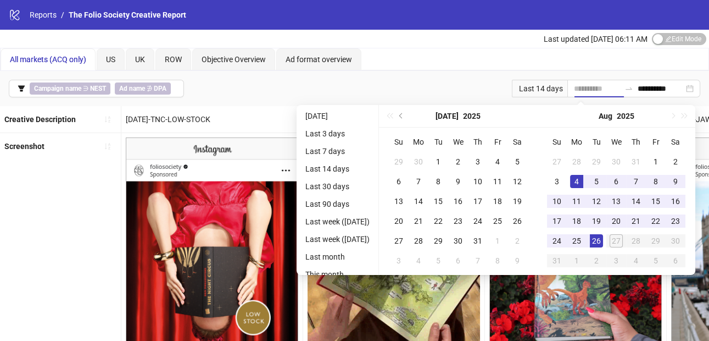
click at [584, 181] on div "4" at bounding box center [576, 181] width 13 height 13
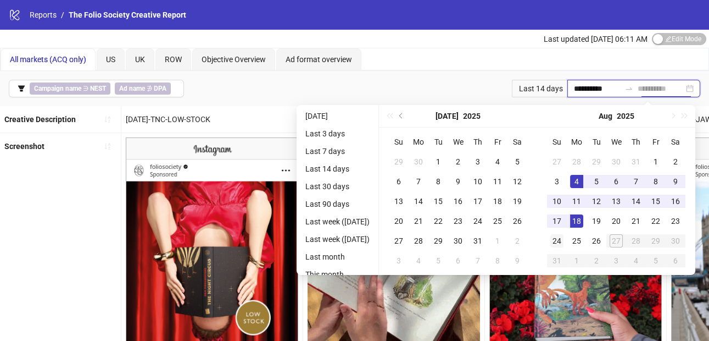
type input "**********"
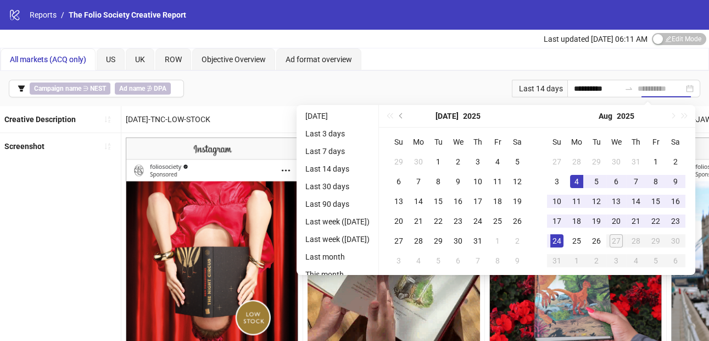
click at [564, 234] on div "24" at bounding box center [557, 240] width 13 height 13
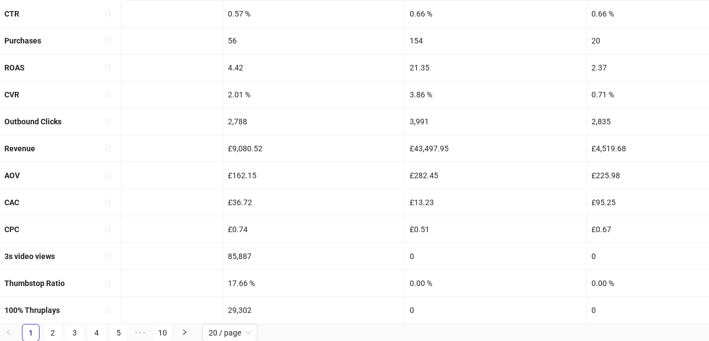
scroll to position [241, 0]
